Goal: Task Accomplishment & Management: Use online tool/utility

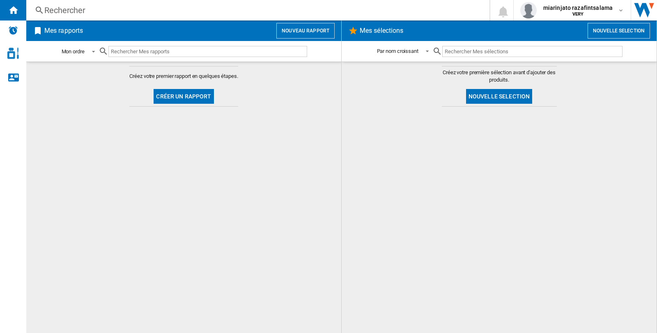
click at [96, 50] on span at bounding box center [91, 50] width 10 height 7
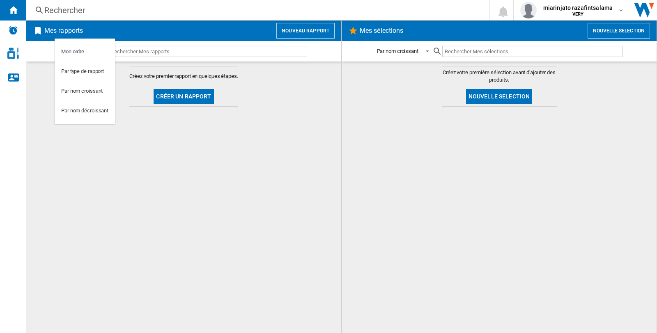
click at [38, 75] on md-backdrop at bounding box center [328, 166] width 657 height 333
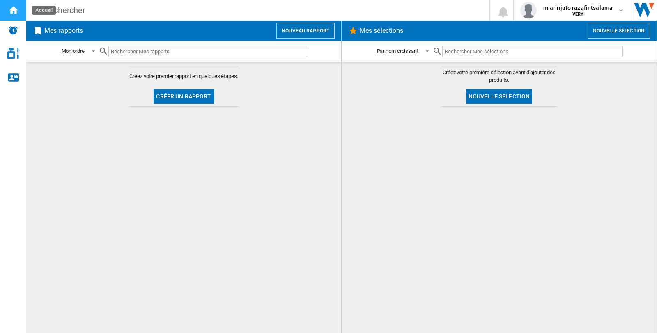
click at [13, 10] on ng-md-icon "Accueil" at bounding box center [13, 10] width 10 height 10
click at [67, 29] on h2 "Mes rapports" at bounding box center [64, 31] width 42 height 16
drag, startPoint x: 10, startPoint y: 0, endPoint x: 358, endPoint y: 154, distance: 380.4
click at [358, 154] on div at bounding box center [499, 220] width 298 height 218
click at [555, 191] on div at bounding box center [499, 220] width 298 height 218
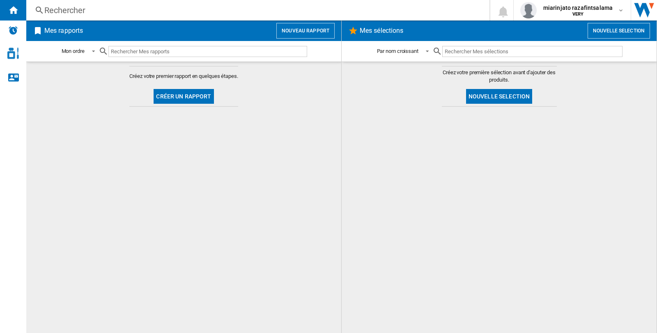
click at [186, 98] on button "Créer un rapport" at bounding box center [184, 96] width 60 height 15
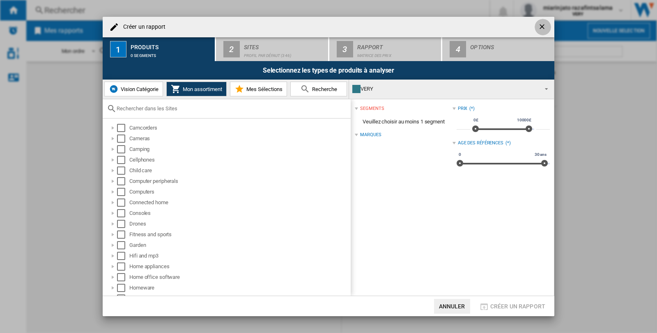
drag, startPoint x: 541, startPoint y: 25, endPoint x: 475, endPoint y: 31, distance: 65.6
click at [540, 25] on ng-md-icon "getI18NText('BUTTONS.CLOSE_DIALOG')" at bounding box center [543, 28] width 10 height 10
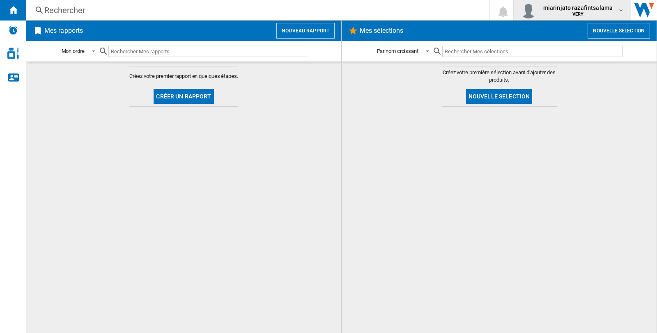
click at [620, 11] on md-icon "button" at bounding box center [620, 10] width 7 height 7
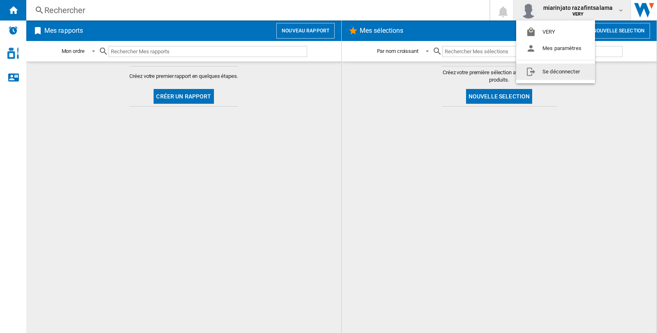
click at [406, 196] on md-backdrop at bounding box center [328, 166] width 657 height 333
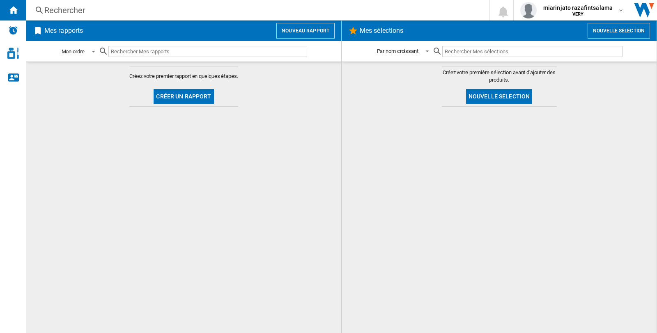
click at [94, 51] on span at bounding box center [91, 50] width 10 height 7
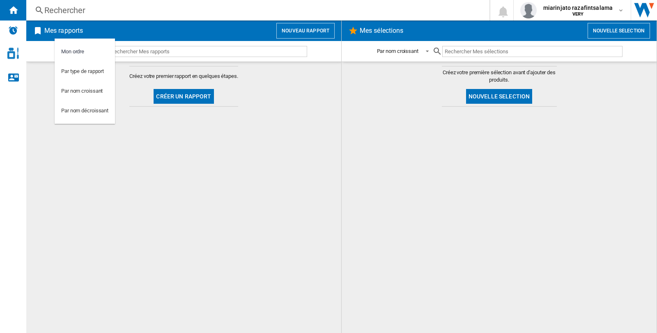
click at [311, 167] on md-backdrop at bounding box center [328, 166] width 657 height 333
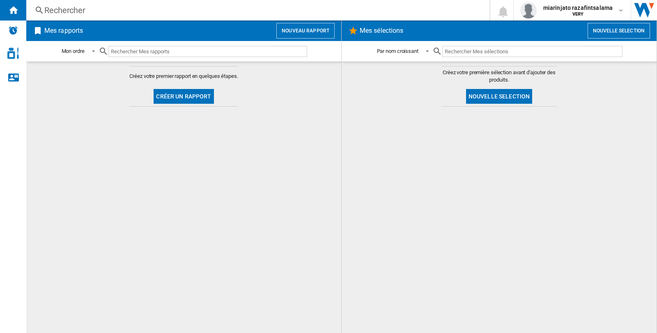
click at [179, 93] on button "Créer un rapport" at bounding box center [184, 96] width 60 height 15
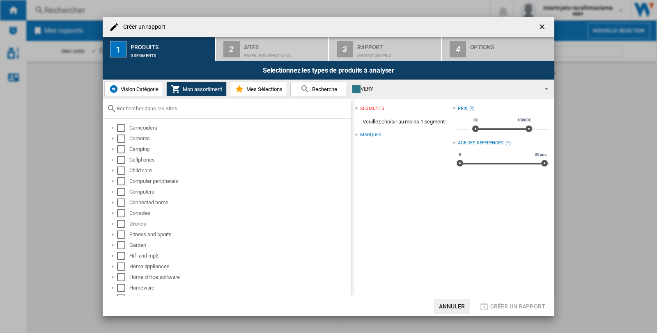
click at [135, 92] on button "Vision Catégorie" at bounding box center [133, 89] width 59 height 15
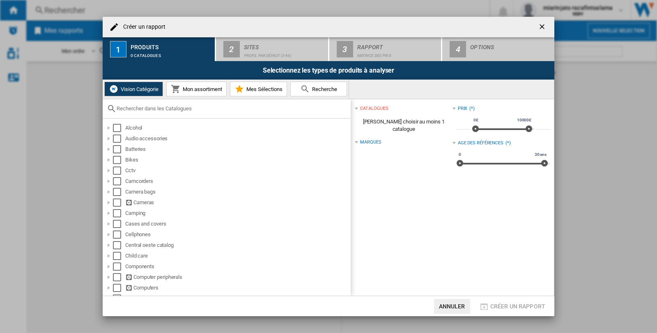
click at [194, 90] on span "Mon assortiment" at bounding box center [201, 89] width 41 height 6
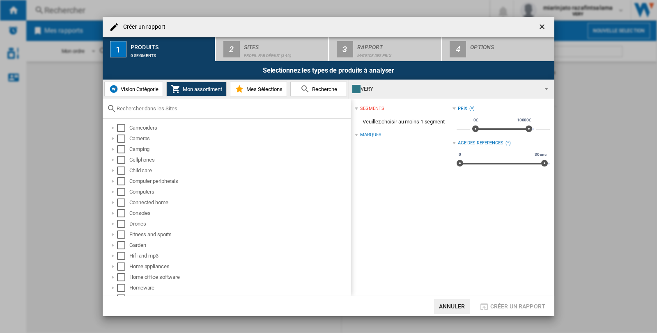
click at [139, 89] on span "Vision Catégorie" at bounding box center [139, 89] width 40 height 6
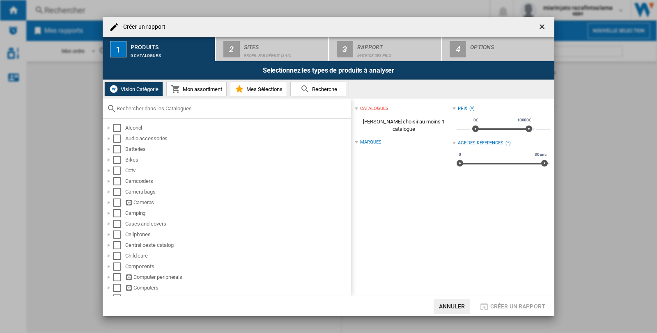
click at [208, 89] on span "Mon assortiment" at bounding box center [201, 89] width 41 height 6
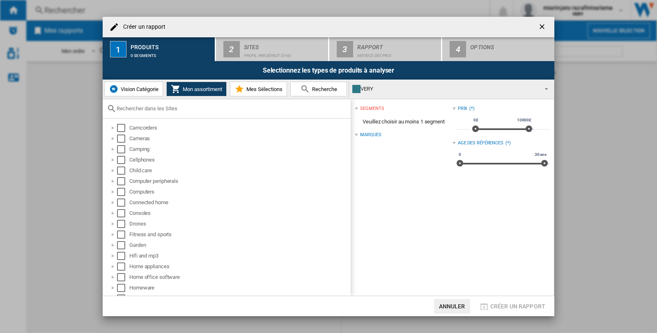
click at [548, 89] on span at bounding box center [544, 88] width 10 height 11
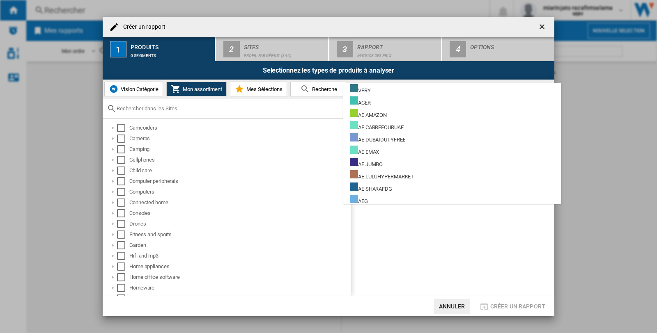
click at [542, 26] on md-backdrop at bounding box center [328, 166] width 657 height 333
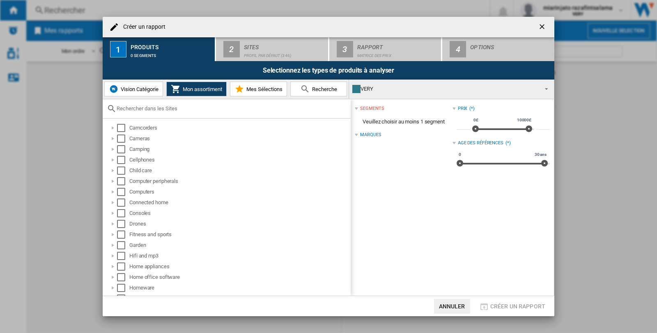
click at [542, 27] on ng-md-icon "getI18NText('BUTTONS.CLOSE_DIALOG')" at bounding box center [543, 28] width 10 height 10
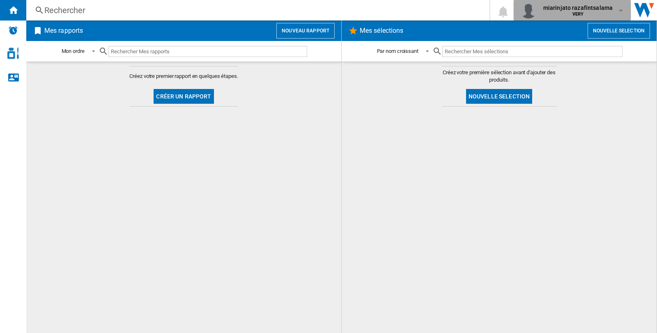
click at [621, 9] on md-icon "button" at bounding box center [620, 10] width 7 height 7
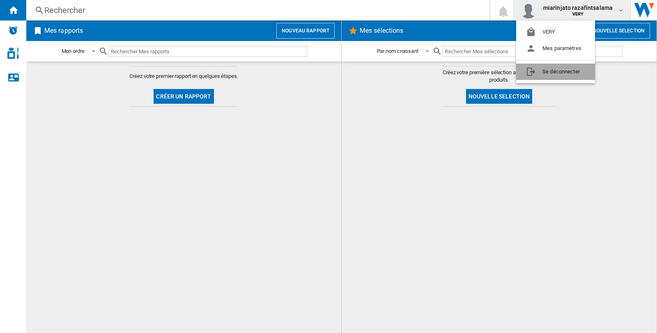
click at [563, 73] on button "Se déconnecter" at bounding box center [555, 72] width 79 height 16
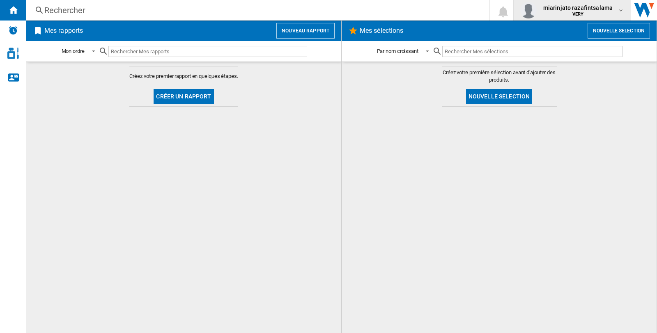
click at [624, 9] on md-icon "button" at bounding box center [620, 10] width 7 height 7
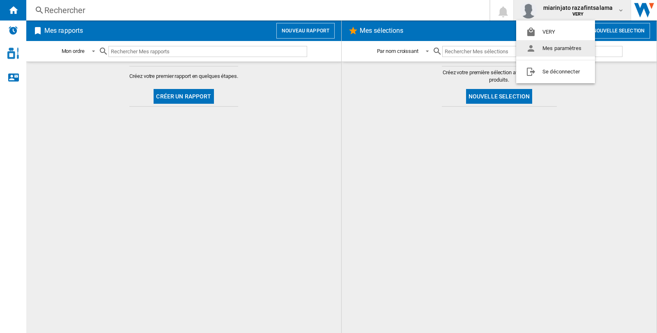
click at [558, 50] on button "Mes paramètres" at bounding box center [555, 48] width 79 height 16
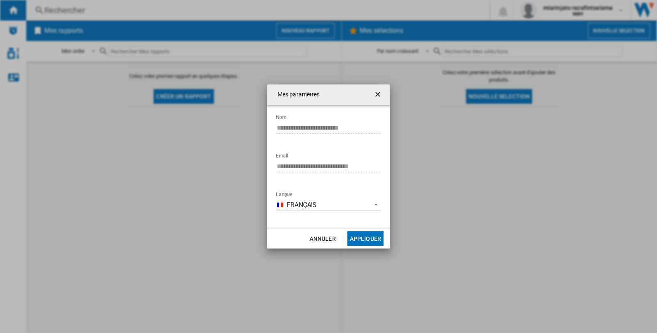
click at [380, 94] on ng-md-icon "getI18NText('BUTTONS.CLOSE_DIALOG')" at bounding box center [379, 95] width 10 height 10
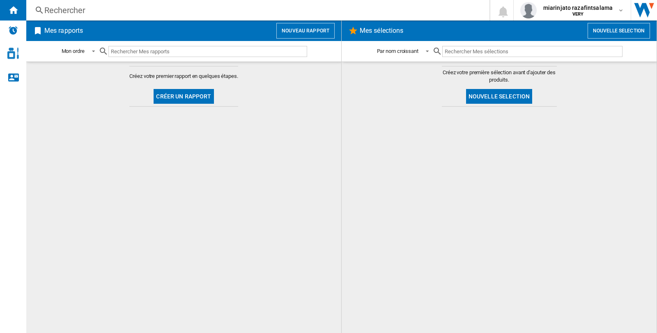
click at [441, 243] on div at bounding box center [499, 220] width 298 height 218
